Goal: Task Accomplishment & Management: Understand process/instructions

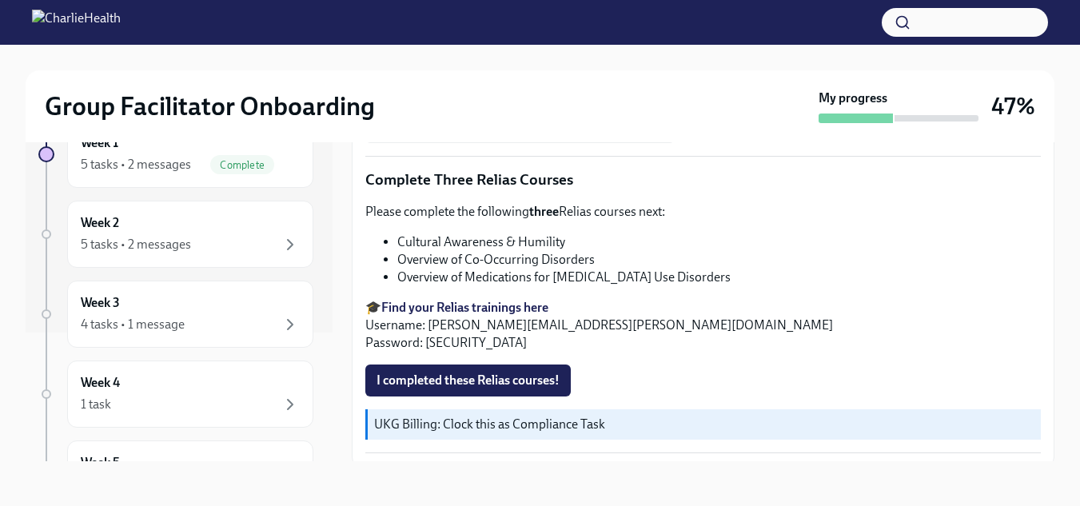
scroll to position [125, 0]
click at [180, 310] on div "Week 3 4 tasks • 1 message" at bounding box center [190, 317] width 219 height 40
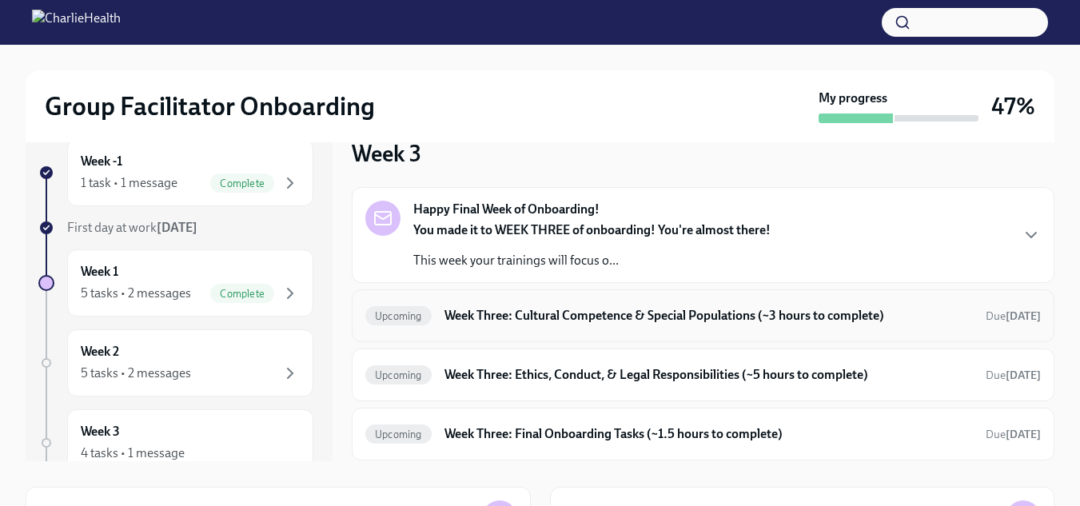
click at [545, 307] on h6 "Week Three: Cultural Competence & Special Populations (~3 hours to complete)" at bounding box center [708, 316] width 528 height 18
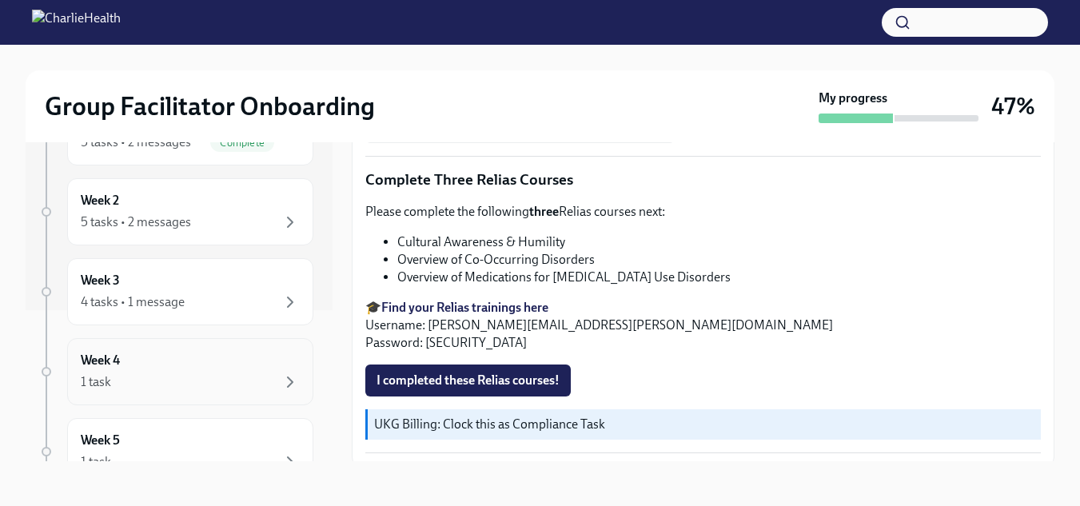
scroll to position [160, 0]
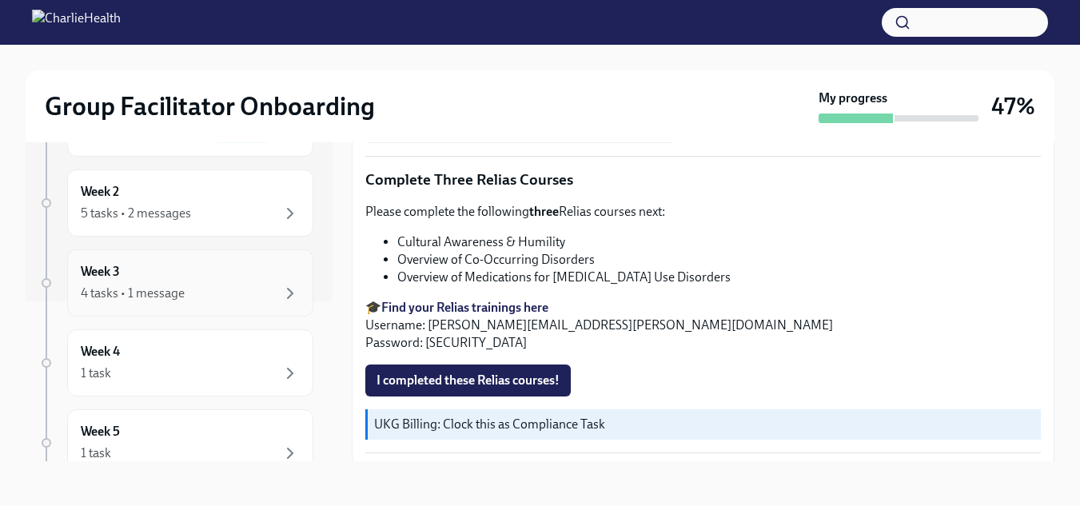
click at [178, 303] on div "Week 3 4 tasks • 1 message" at bounding box center [190, 282] width 246 height 67
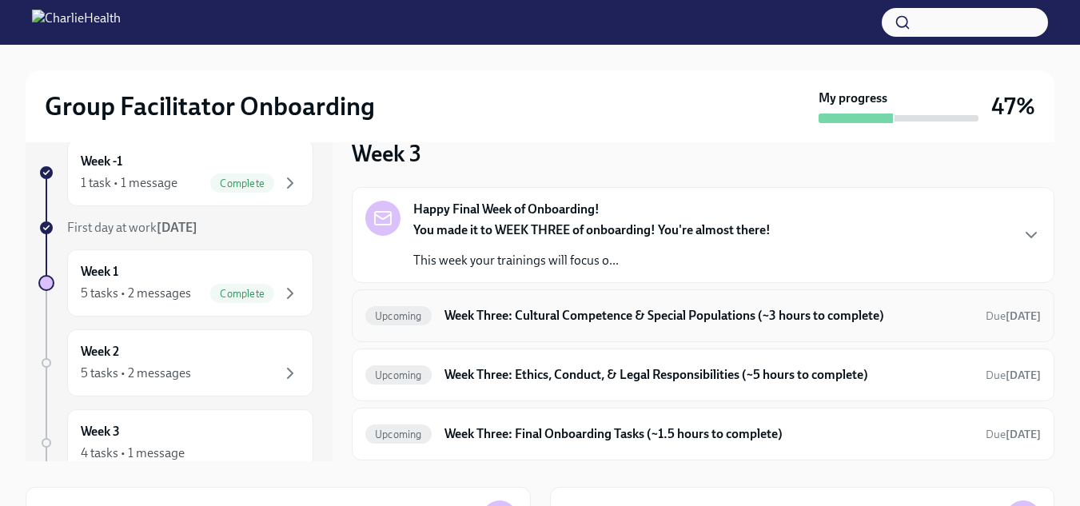
scroll to position [78, 0]
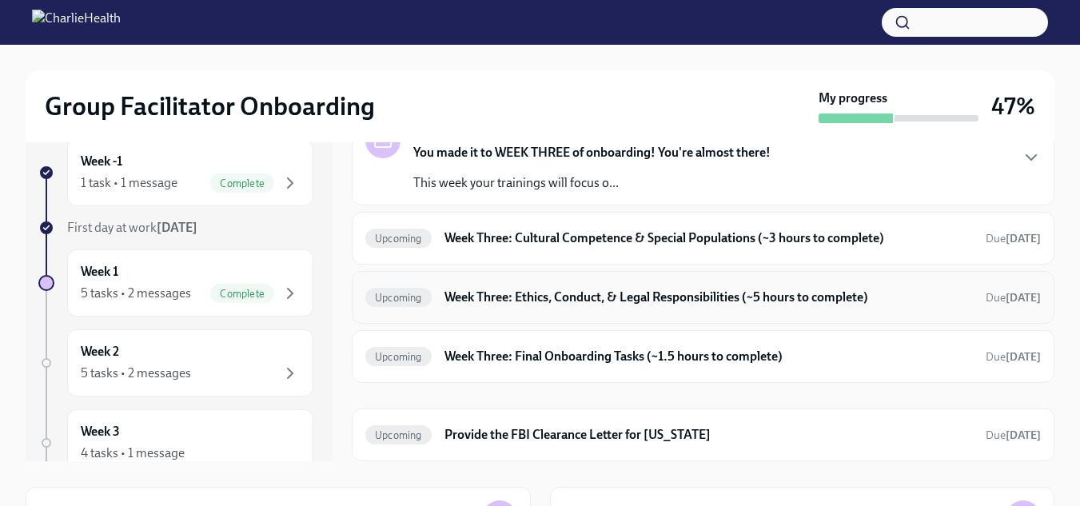
click at [574, 299] on h6 "Week Three: Ethics, Conduct, & Legal Responsibilities (~5 hours to complete)" at bounding box center [708, 298] width 528 height 18
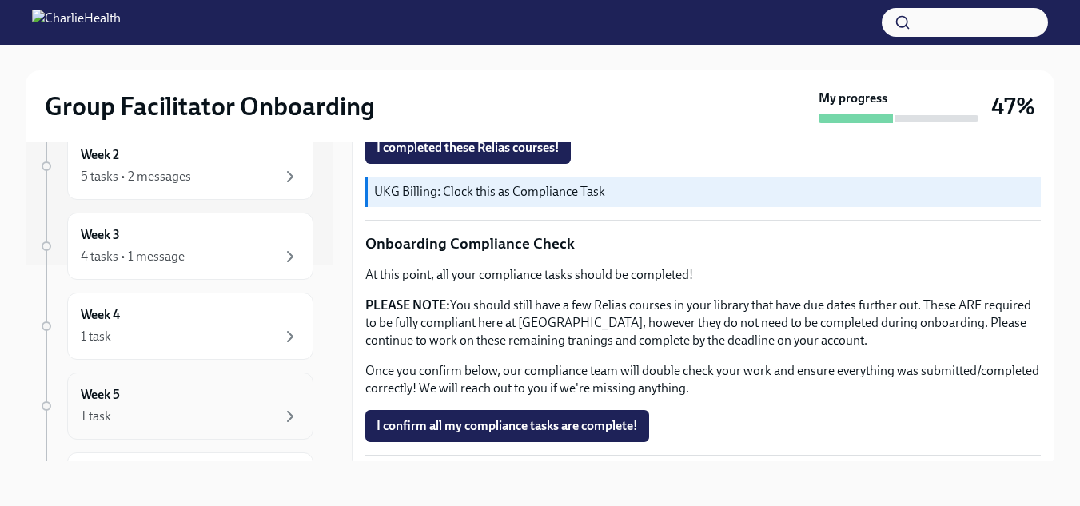
scroll to position [240, 0]
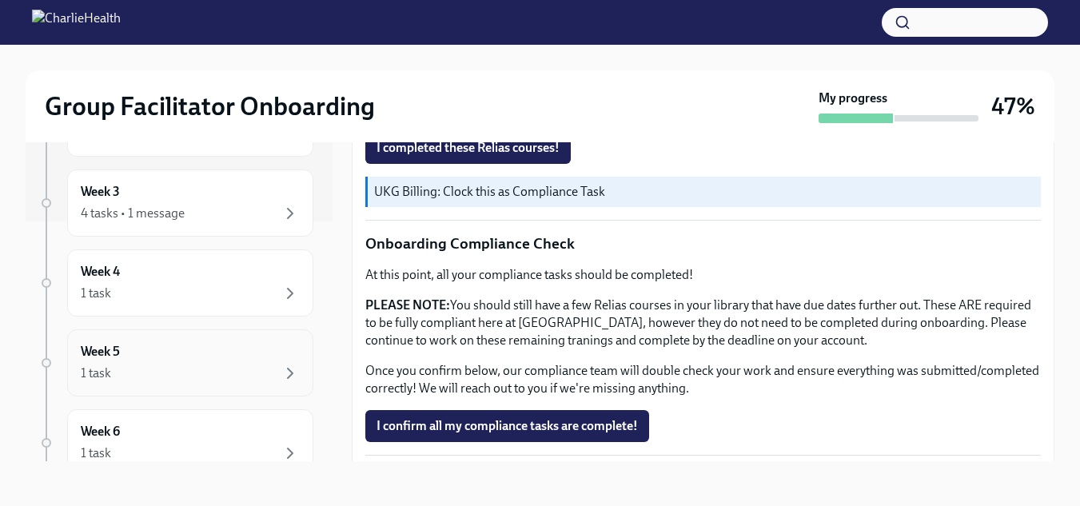
click at [136, 356] on div "Week 5 1 task" at bounding box center [190, 363] width 219 height 40
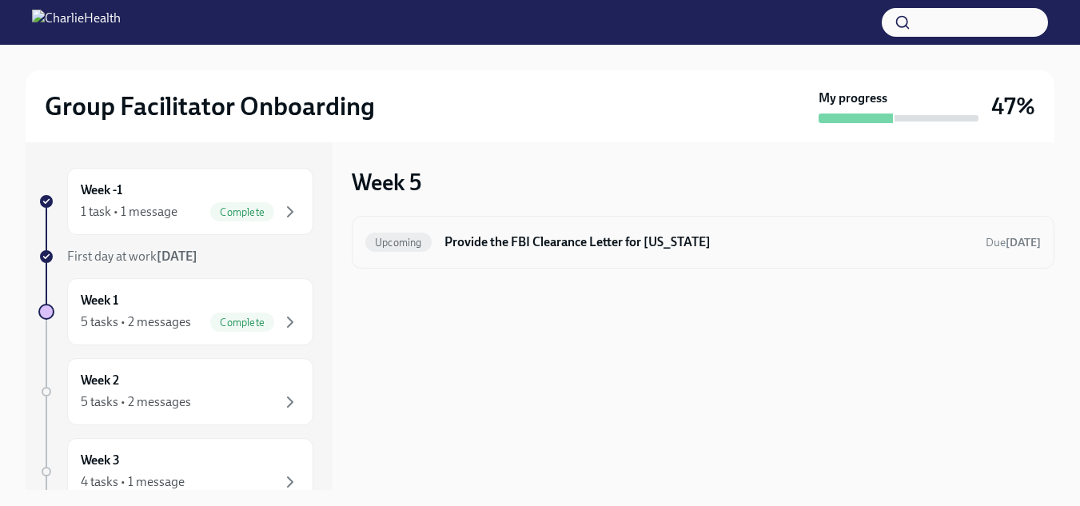
click at [659, 261] on div "Upcoming Provide the FBI Clearance Letter for [US_STATE] Due [DATE]" at bounding box center [703, 242] width 703 height 53
click at [659, 243] on h6 "Provide the FBI Clearance Letter for [US_STATE]" at bounding box center [708, 242] width 528 height 18
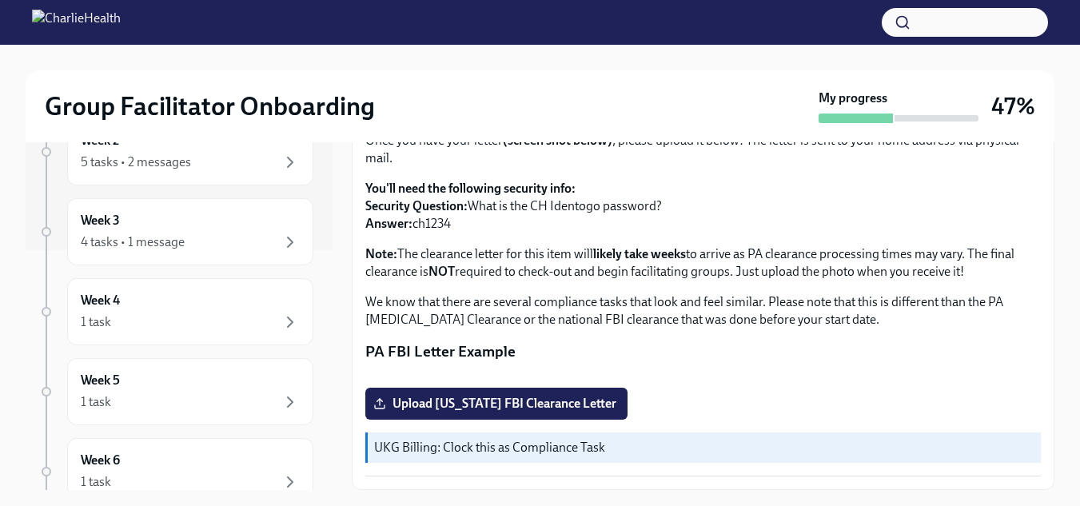
scroll to position [349, 0]
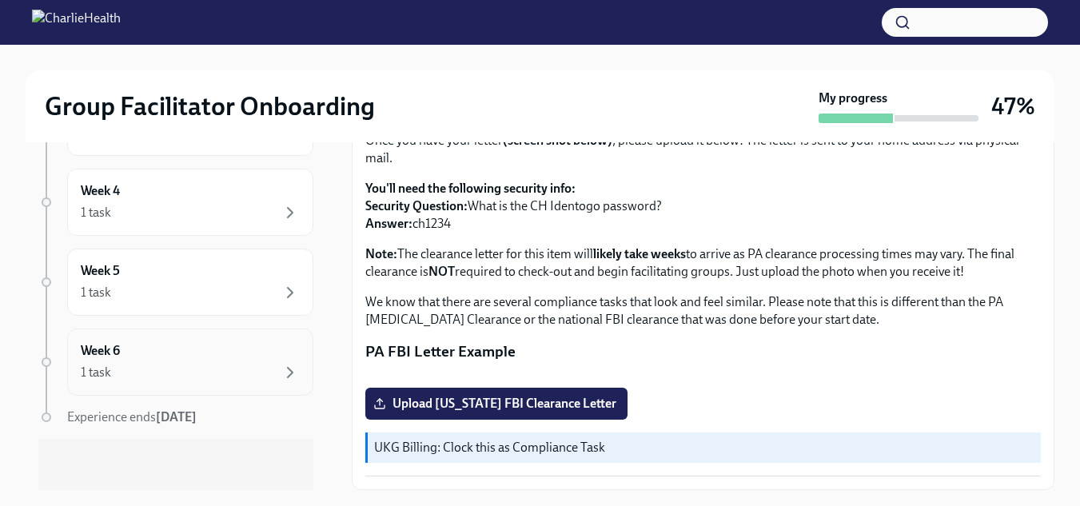
click at [104, 372] on div "1 task" at bounding box center [96, 373] width 30 height 18
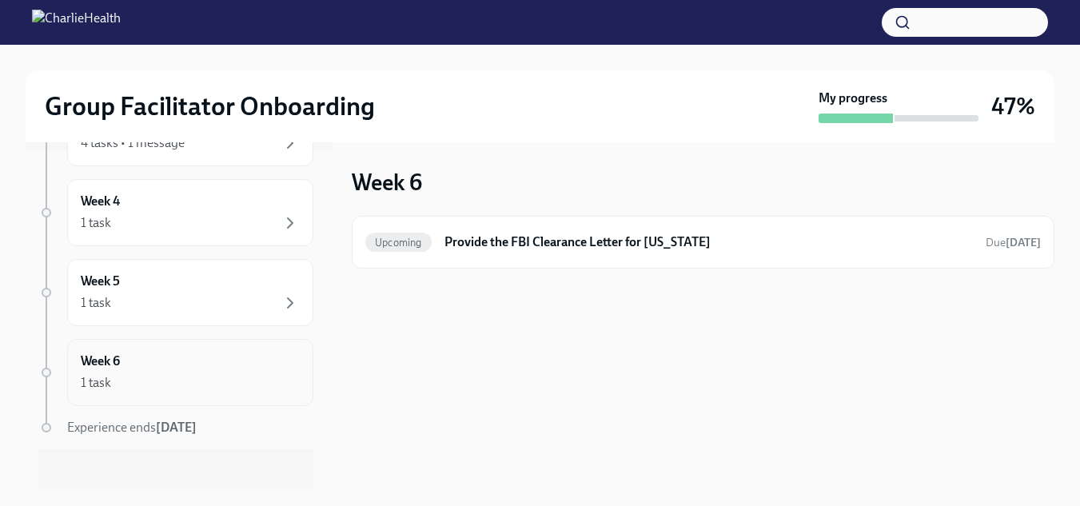
scroll to position [349, 0]
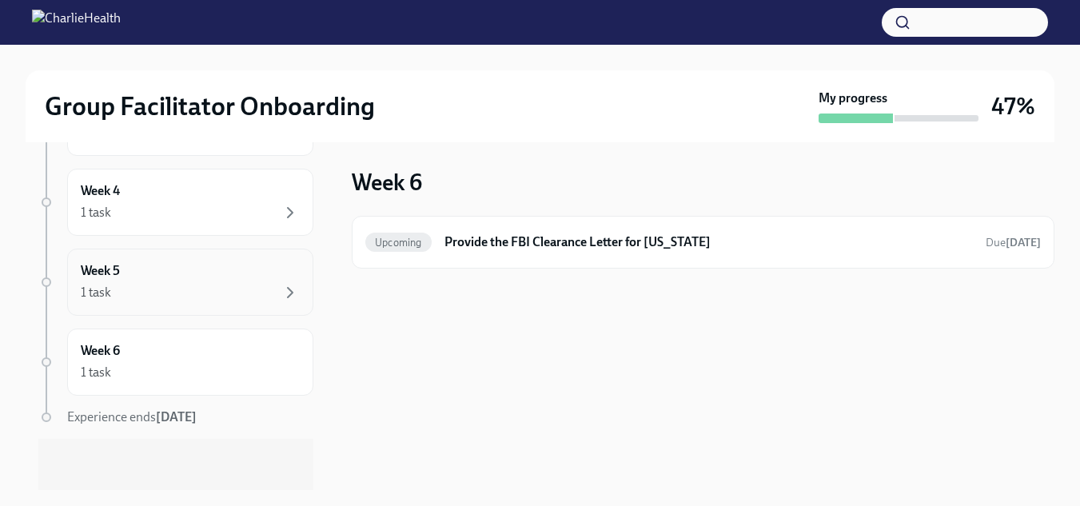
drag, startPoint x: 112, startPoint y: 245, endPoint x: 105, endPoint y: 260, distance: 16.8
click at [110, 245] on div "Week -1 1 task • 1 message Complete First day at work [DATE] Week 1 5 tasks • 2…" at bounding box center [175, 154] width 275 height 671
click at [105, 277] on h6 "Week 5" at bounding box center [100, 271] width 39 height 18
click at [142, 293] on div "1 task" at bounding box center [190, 292] width 219 height 19
click at [109, 221] on div "1 task" at bounding box center [96, 213] width 30 height 18
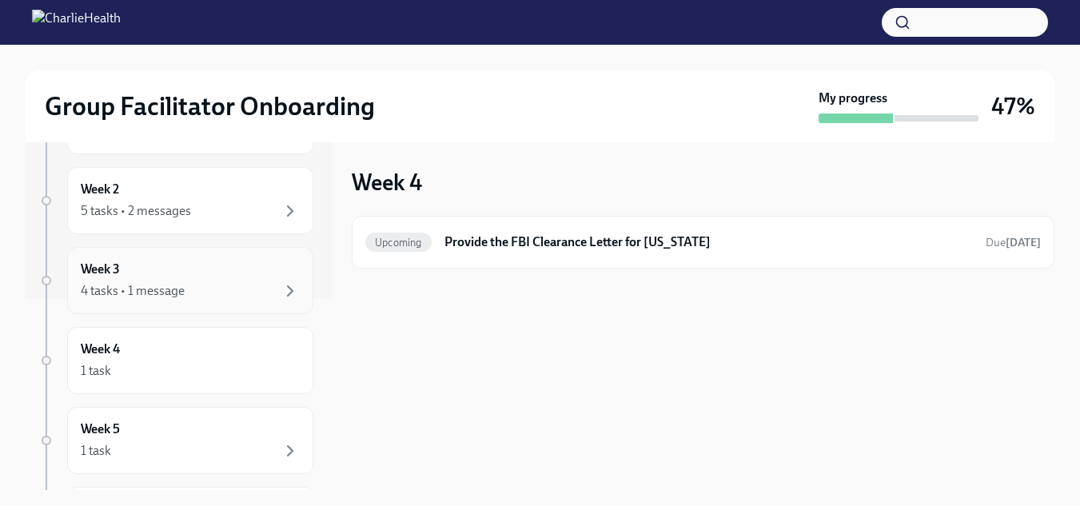
scroll to position [189, 0]
click at [149, 219] on div "5 tasks • 2 messages" at bounding box center [136, 213] width 110 height 18
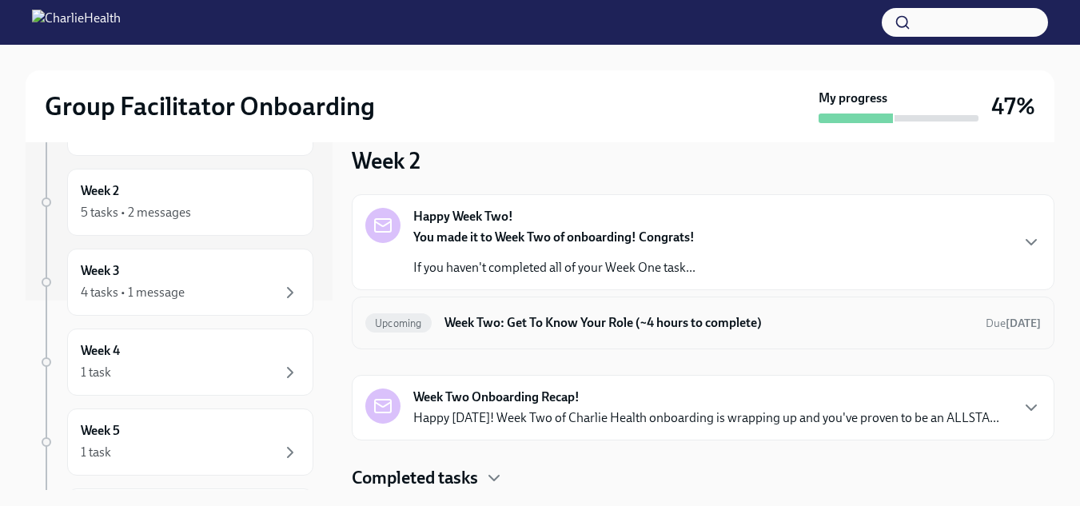
click at [587, 332] on div "Upcoming Week Two: Get To Know Your Role (~4 hours to complete) Due [DATE]" at bounding box center [702, 323] width 675 height 26
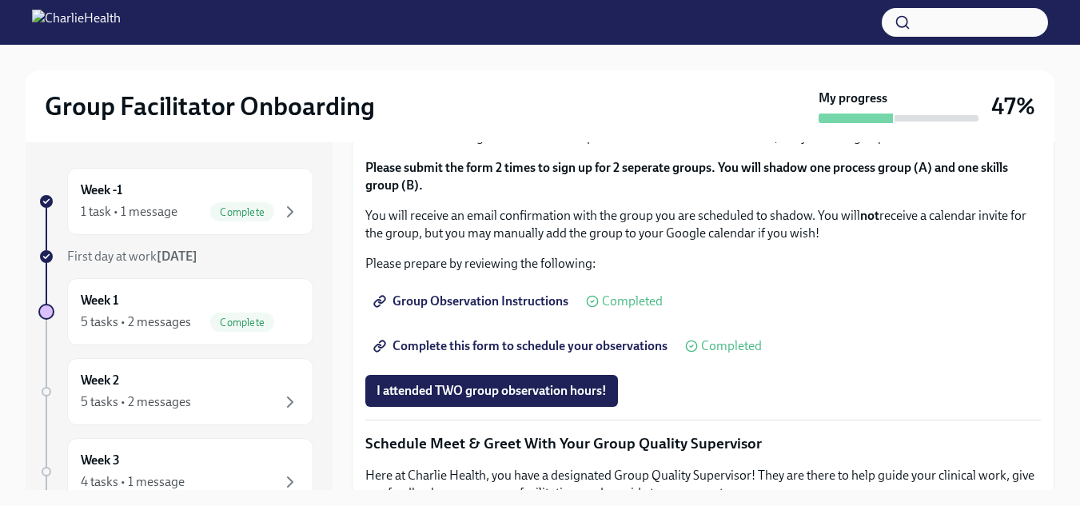
scroll to position [959, 0]
